Goal: Information Seeking & Learning: Learn about a topic

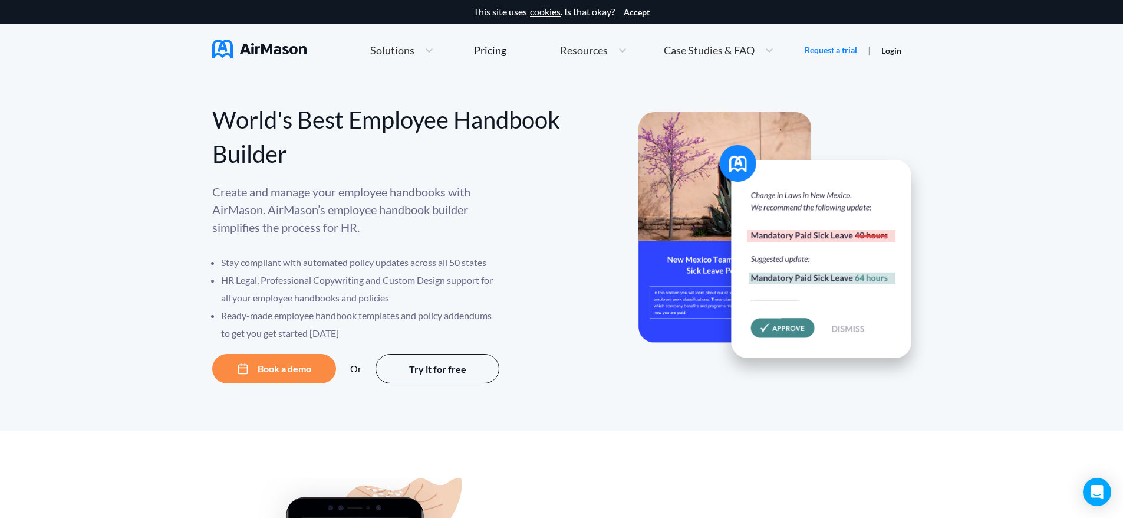
click at [383, 50] on span "Solutions" at bounding box center [392, 50] width 44 height 11
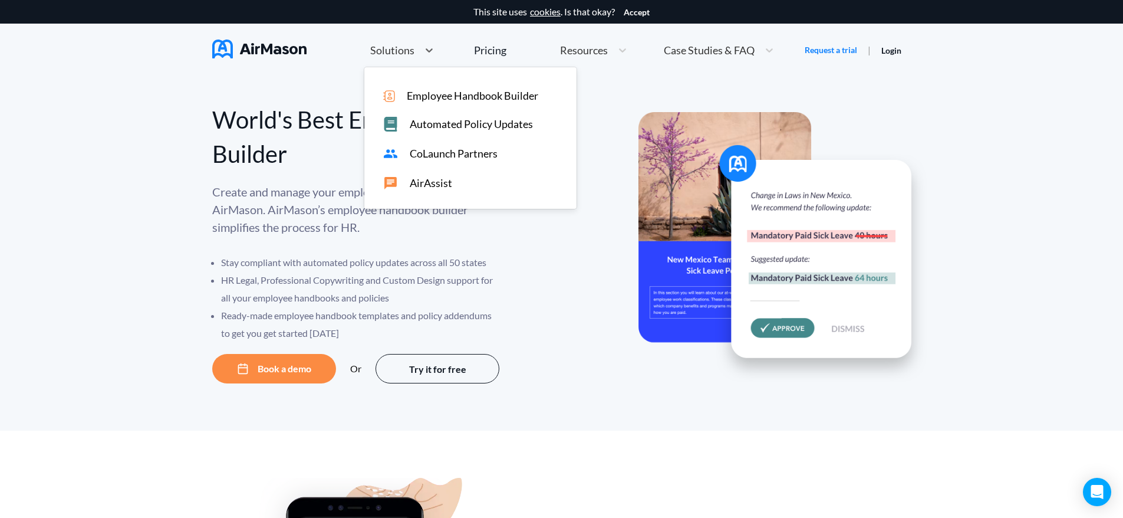
click at [478, 96] on span "Employee Handbook Builder" at bounding box center [472, 96] width 131 height 12
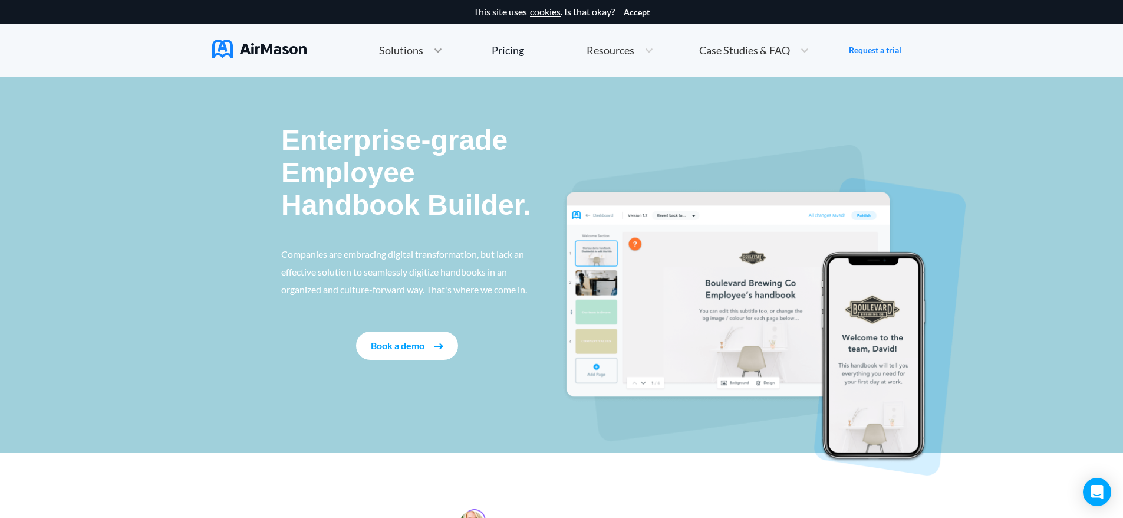
click at [429, 53] on div at bounding box center [437, 50] width 21 height 12
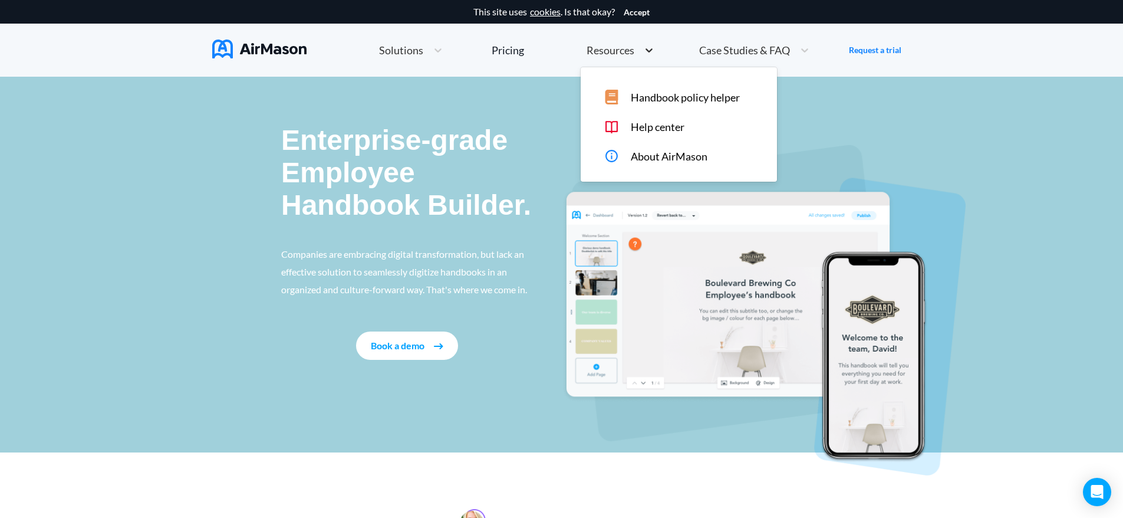
click at [645, 48] on icon at bounding box center [649, 50] width 12 height 12
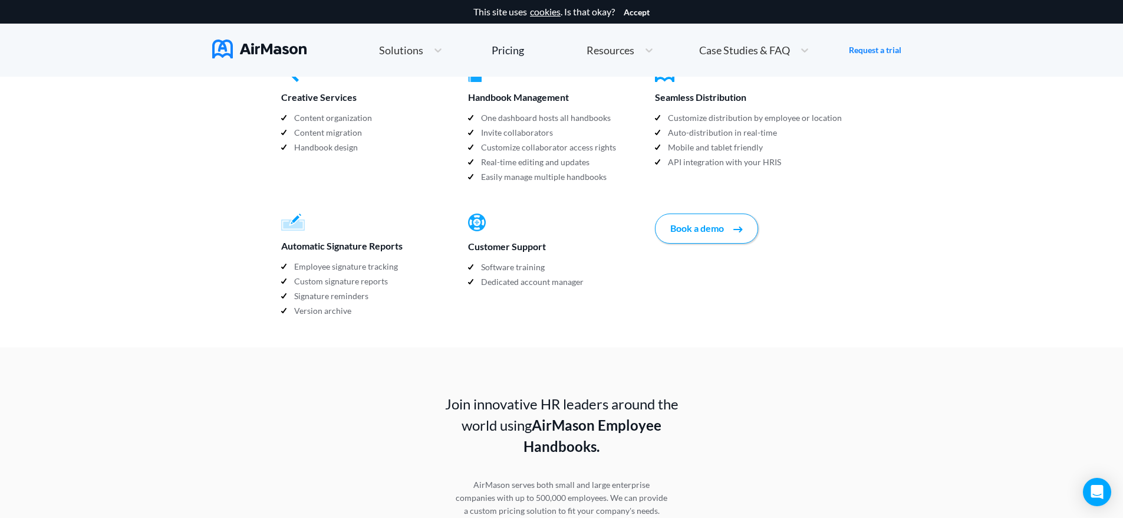
scroll to position [1297, 0]
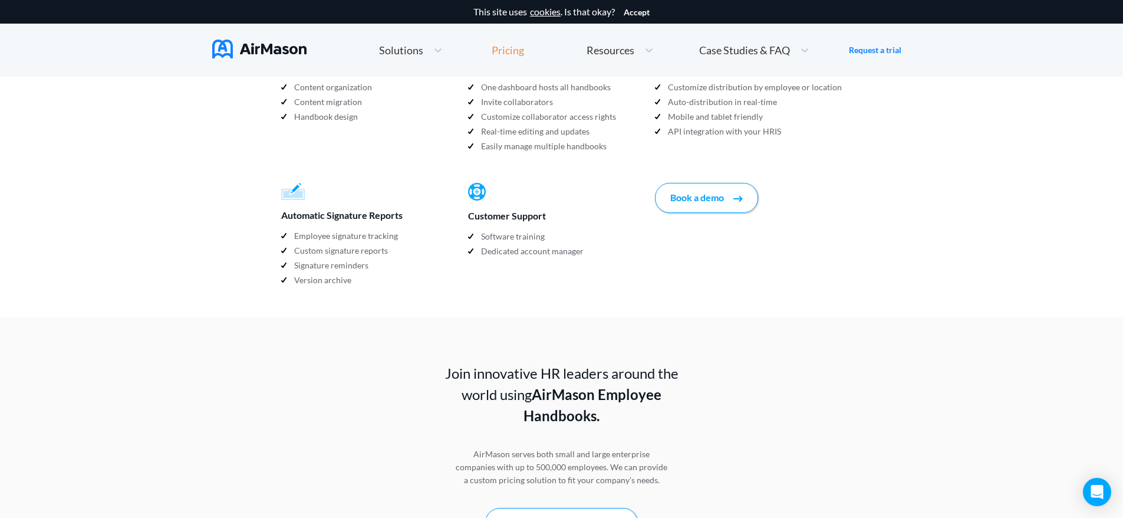
click at [519, 46] on div "Pricing" at bounding box center [508, 50] width 32 height 11
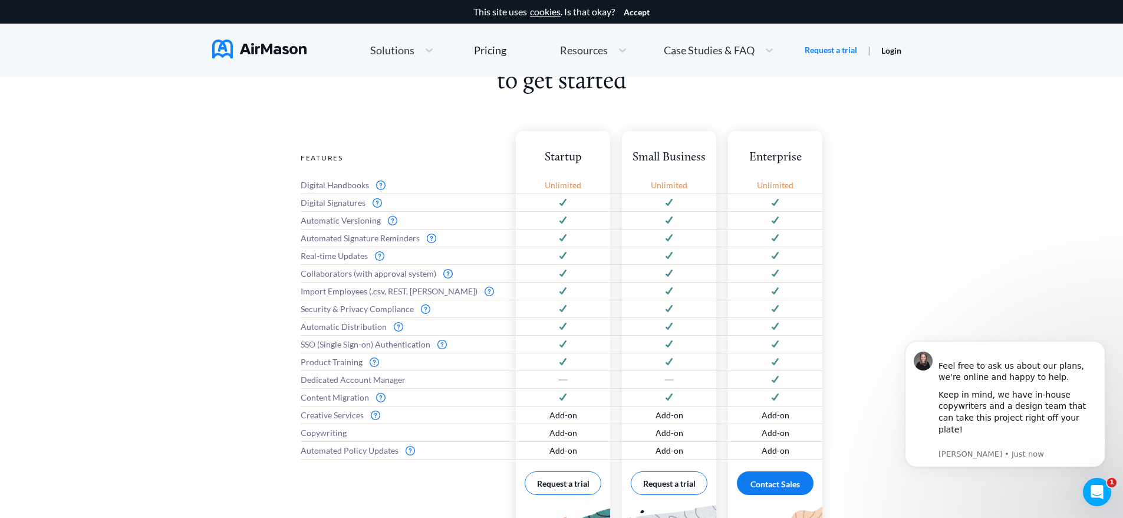
scroll to position [531, 0]
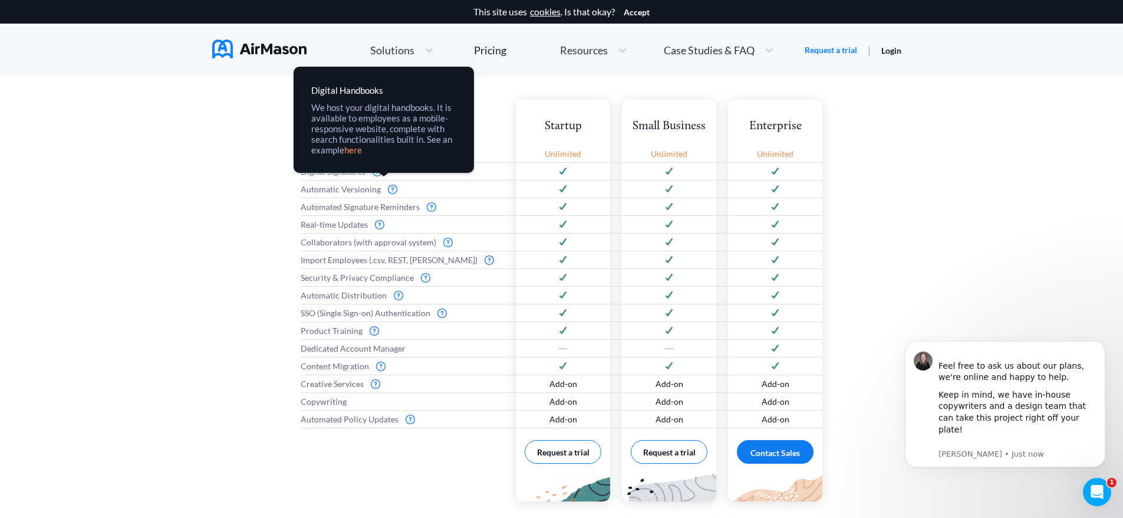
click at [0, 0] on link "here" at bounding box center [0, 0] width 0 height 0
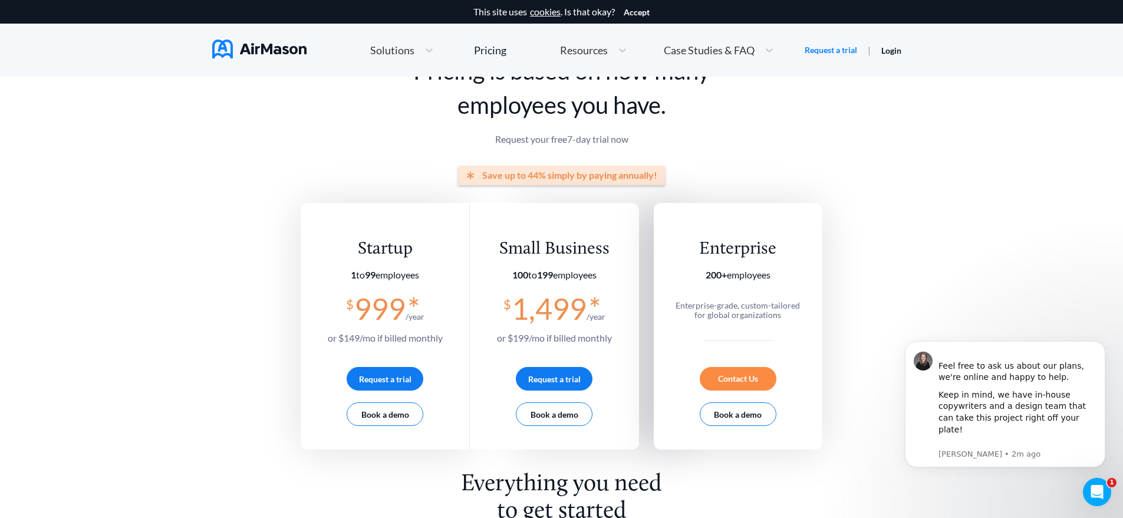
scroll to position [0, 0]
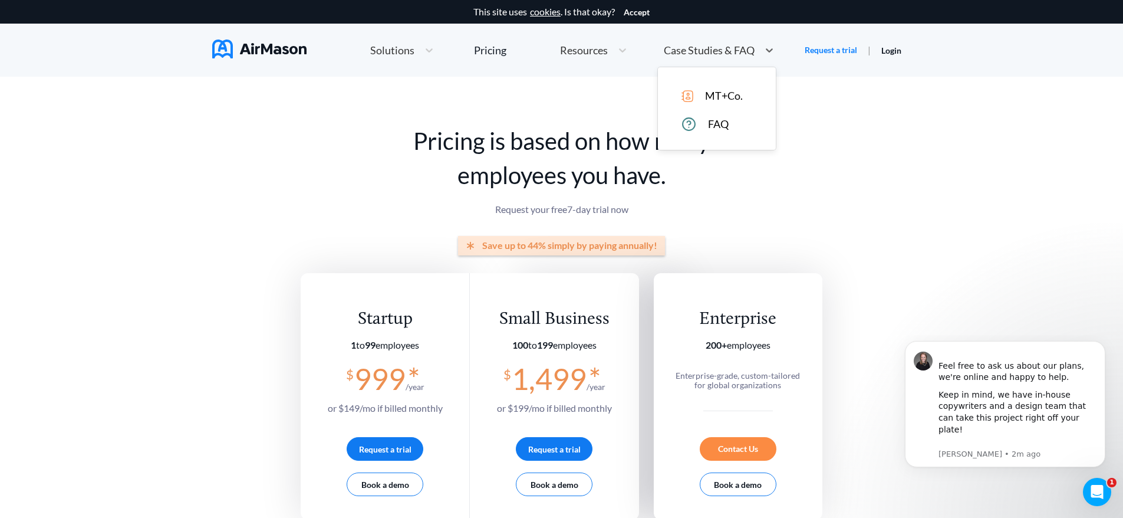
click at [755, 52] on div "Case Studies & FAQ" at bounding box center [708, 50] width 101 height 15
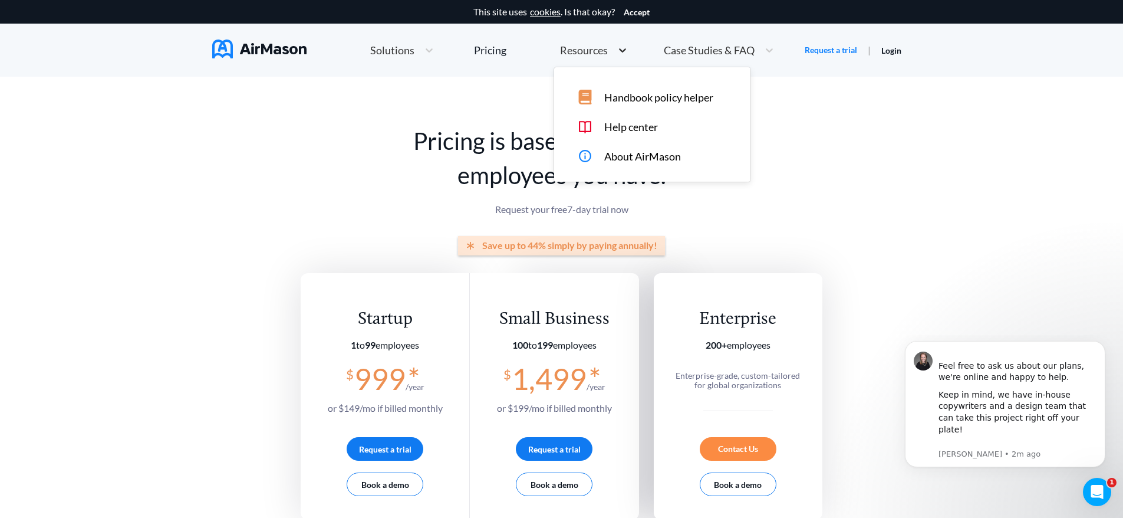
click at [623, 52] on icon at bounding box center [623, 50] width 12 height 12
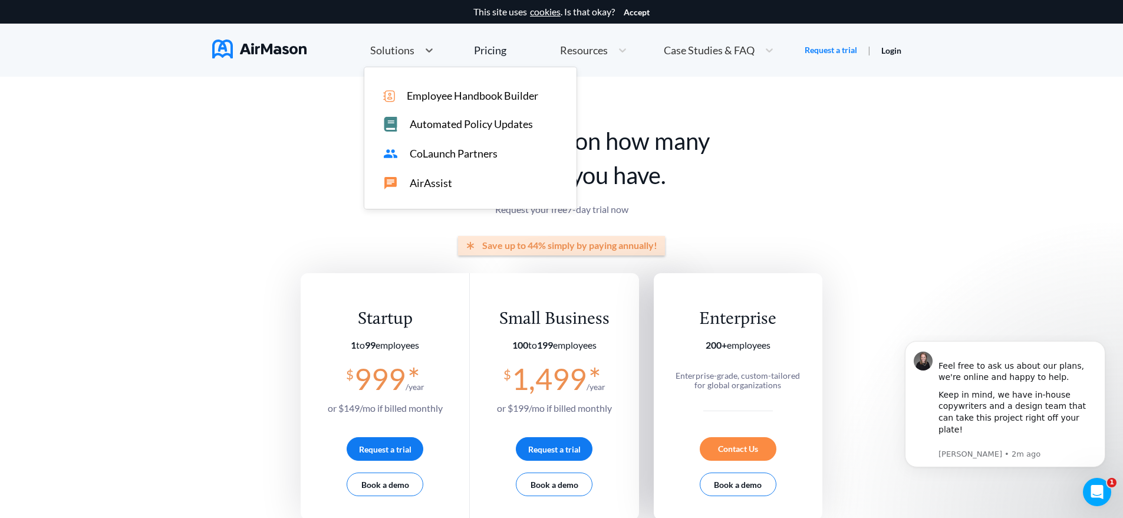
click at [406, 51] on span "Solutions" at bounding box center [392, 50] width 44 height 11
click at [494, 55] on div "Pricing" at bounding box center [490, 50] width 32 height 11
